Goal: Task Accomplishment & Management: Complete application form

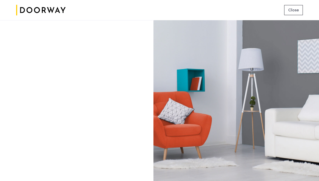
click at [47, 8] on img at bounding box center [41, 10] width 50 height 19
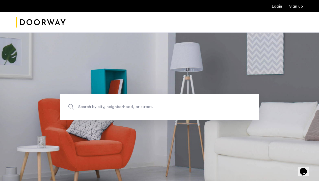
click at [281, 6] on link "Login" at bounding box center [277, 6] width 10 height 4
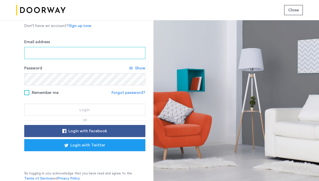
scroll to position [29, 0]
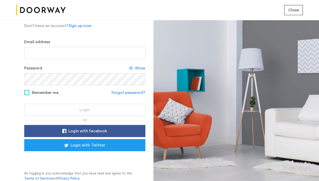
click at [76, 158] on div "Login with Facebook Login with Twitter" at bounding box center [84, 144] width 121 height 38
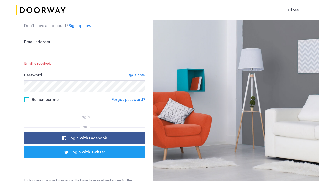
click at [89, 166] on div "Sign in with Google. Opens in new tab" at bounding box center [84, 165] width 101 height 11
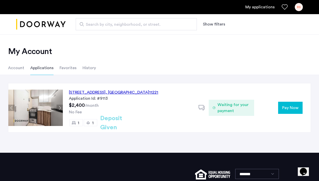
click at [288, 104] on button "Pay Now" at bounding box center [290, 108] width 25 height 12
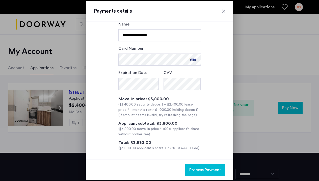
click at [205, 170] on span "Process Payment" at bounding box center [205, 170] width 32 height 6
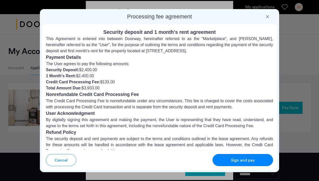
click at [225, 161] on div "Sign and pay" at bounding box center [243, 160] width 40 height 6
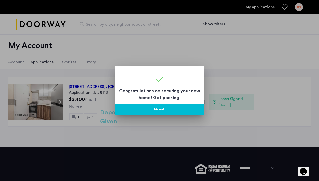
scroll to position [5, 0]
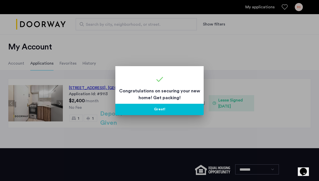
click at [230, 60] on div at bounding box center [159, 90] width 319 height 181
